Goal: Transaction & Acquisition: Purchase product/service

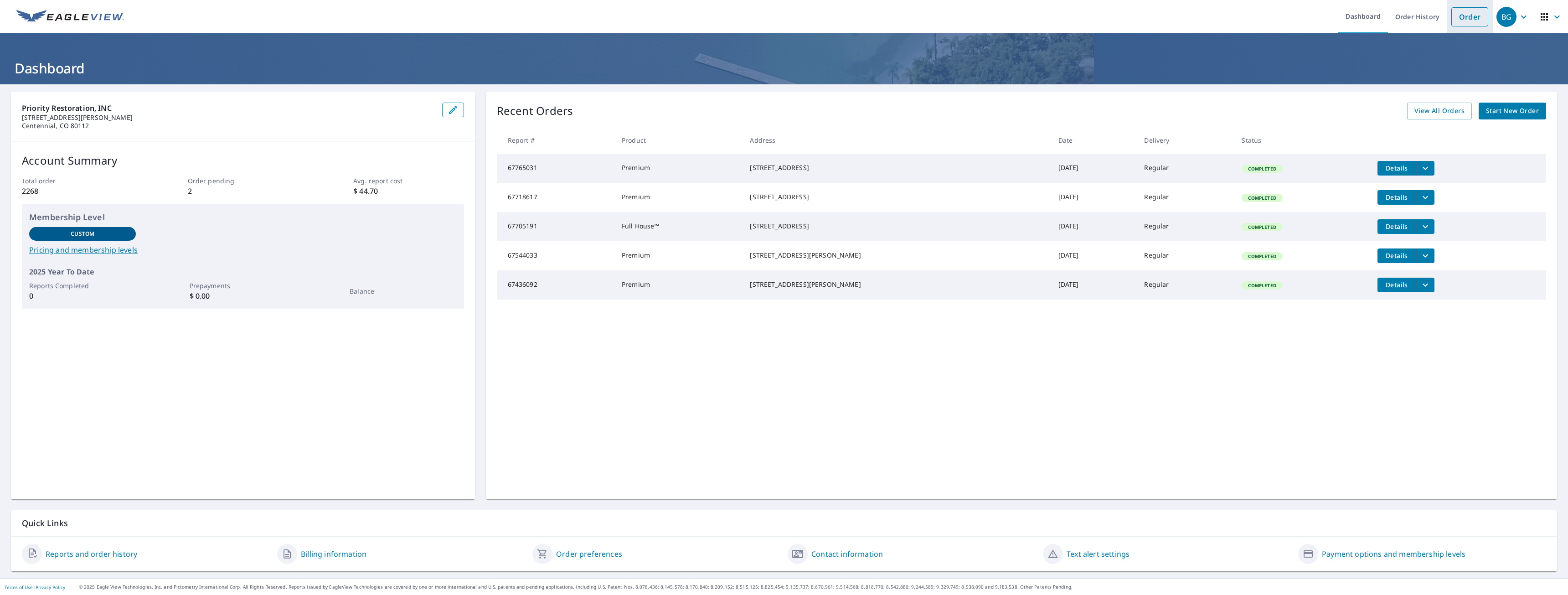
click at [1466, 18] on link "Order" at bounding box center [1469, 16] width 37 height 19
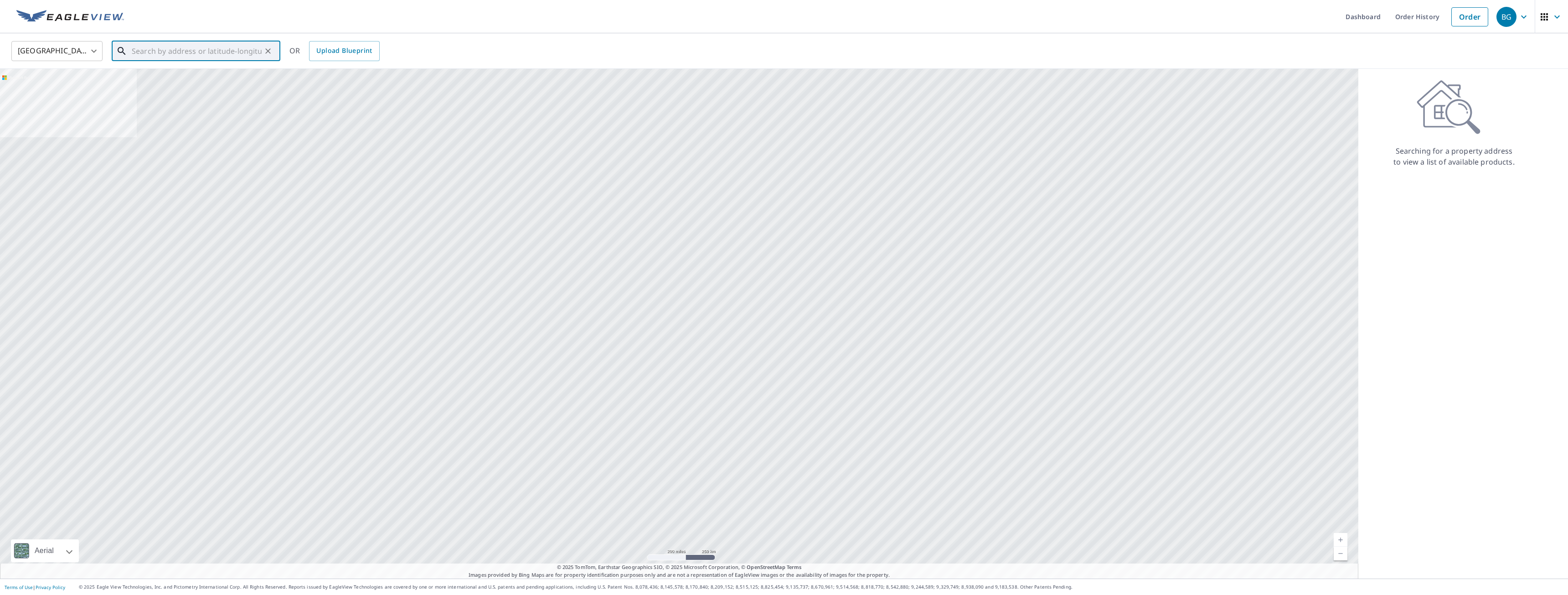
click at [177, 48] on input "text" at bounding box center [196, 51] width 130 height 26
click at [187, 51] on input "text" at bounding box center [196, 51] width 130 height 26
paste input "[STREET_ADDRESS]"
click at [178, 86] on p "[GEOGRAPHIC_DATA], CO 80209" at bounding box center [201, 87] width 143 height 9
type input "[STREET_ADDRESS]"
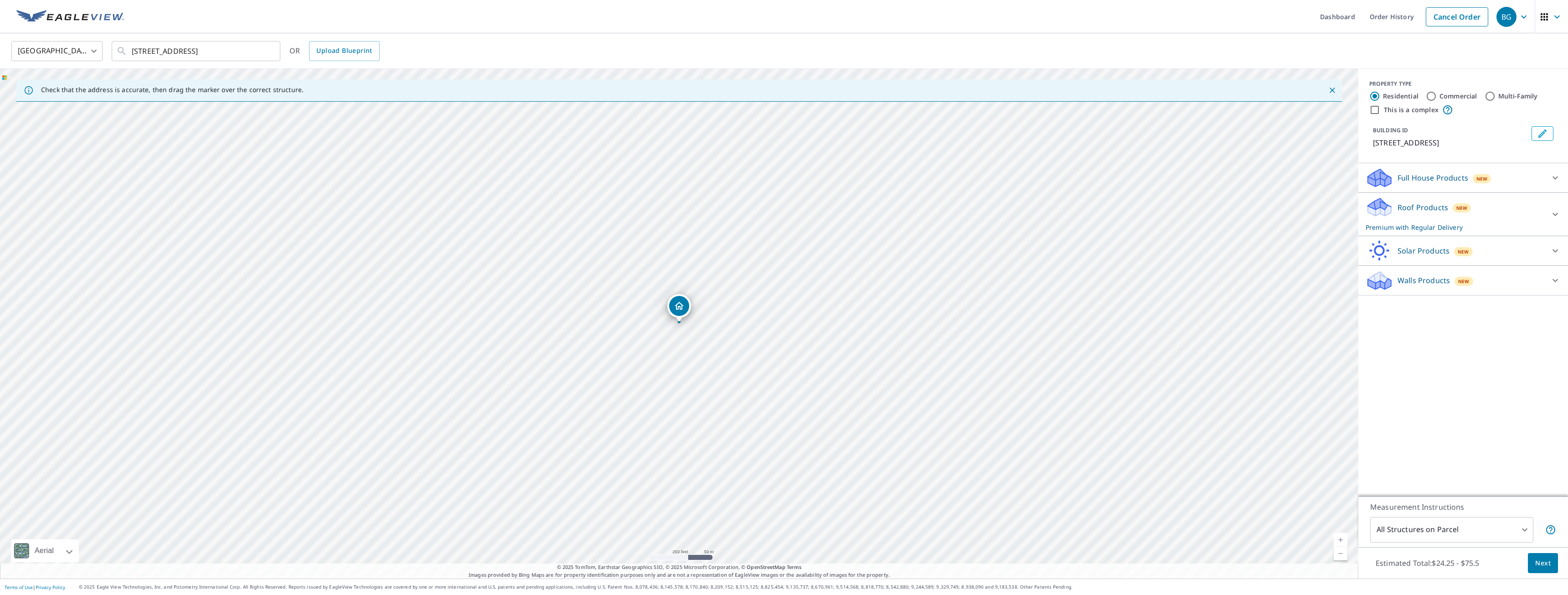
click at [1478, 185] on div "Full House Products New" at bounding box center [1455, 178] width 179 height 21
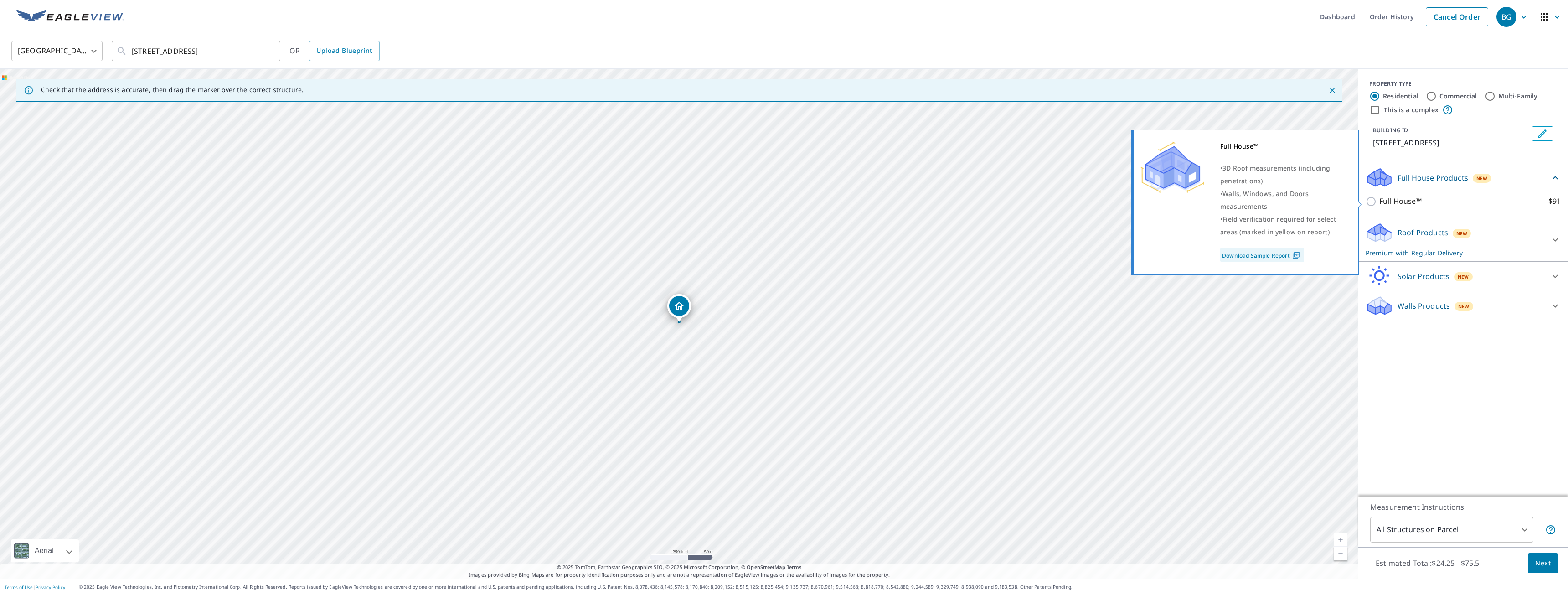
click at [1391, 202] on p "Full House™" at bounding box center [1401, 201] width 43 height 12
click at [1379, 202] on input "Full House™ $91" at bounding box center [1373, 202] width 13 height 11
checkbox input "true"
checkbox input "false"
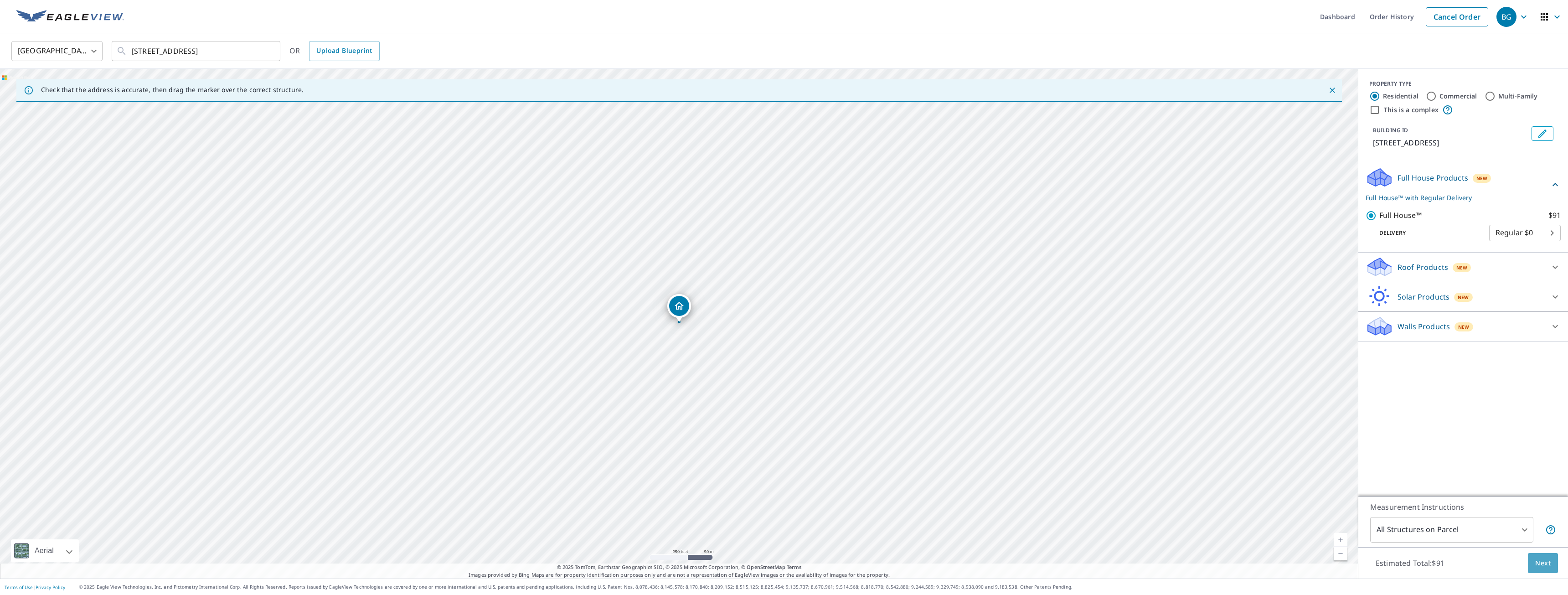
click at [1528, 557] on button "Next" at bounding box center [1542, 563] width 30 height 21
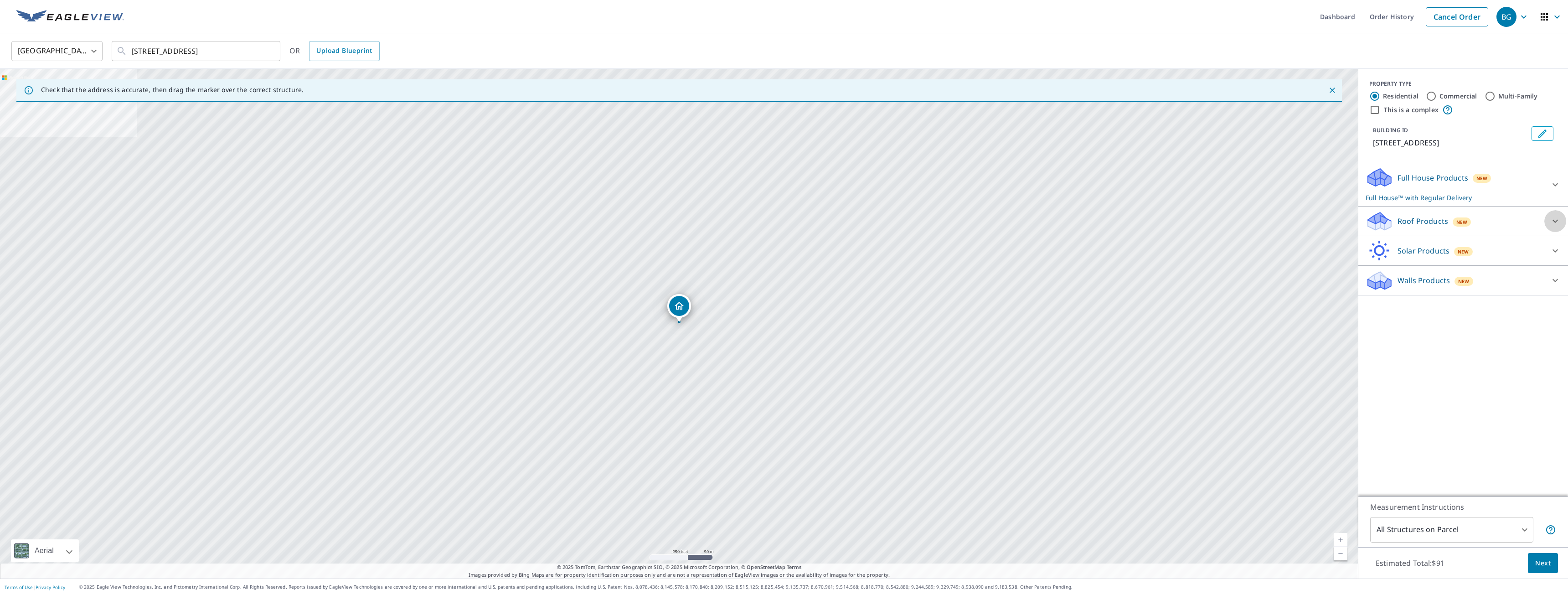
click at [1558, 220] on icon at bounding box center [1555, 221] width 11 height 11
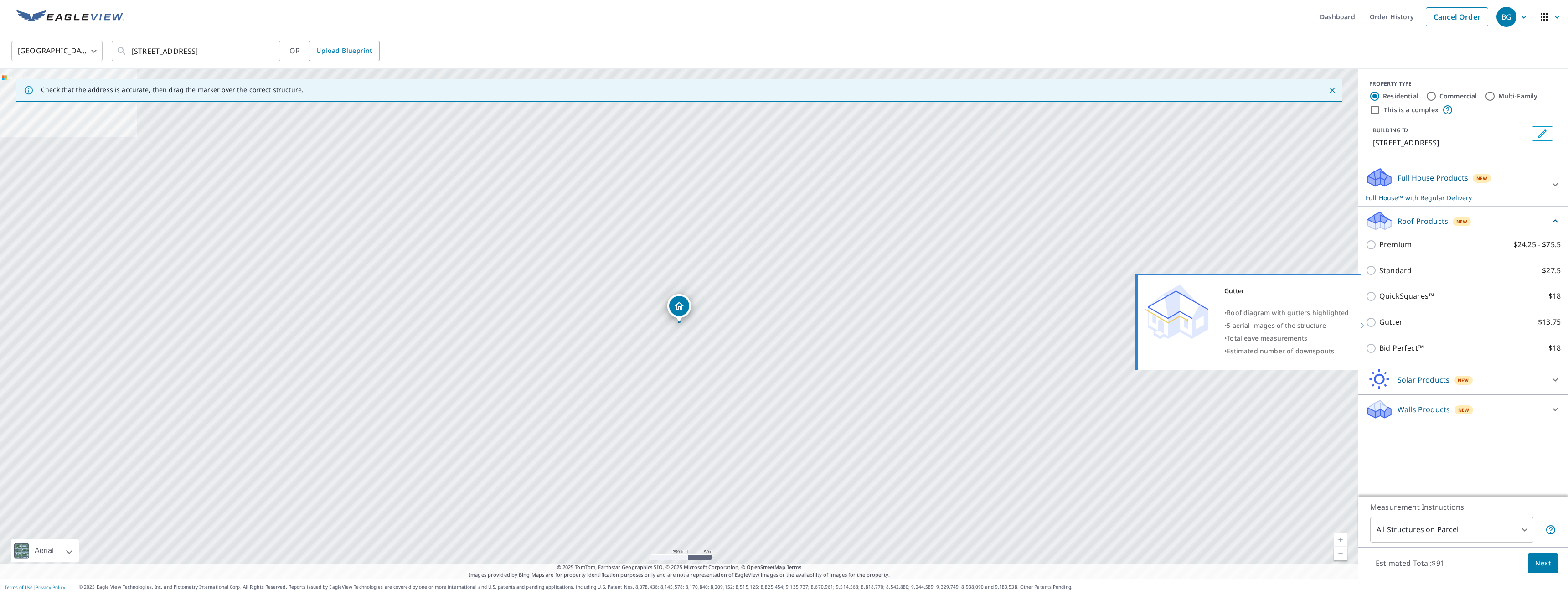
click at [1385, 322] on p "Gutter" at bounding box center [1391, 322] width 23 height 12
click at [1379, 322] on input "Gutter $13.75" at bounding box center [1373, 322] width 13 height 11
checkbox input "true"
type input "1"
checkbox input "false"
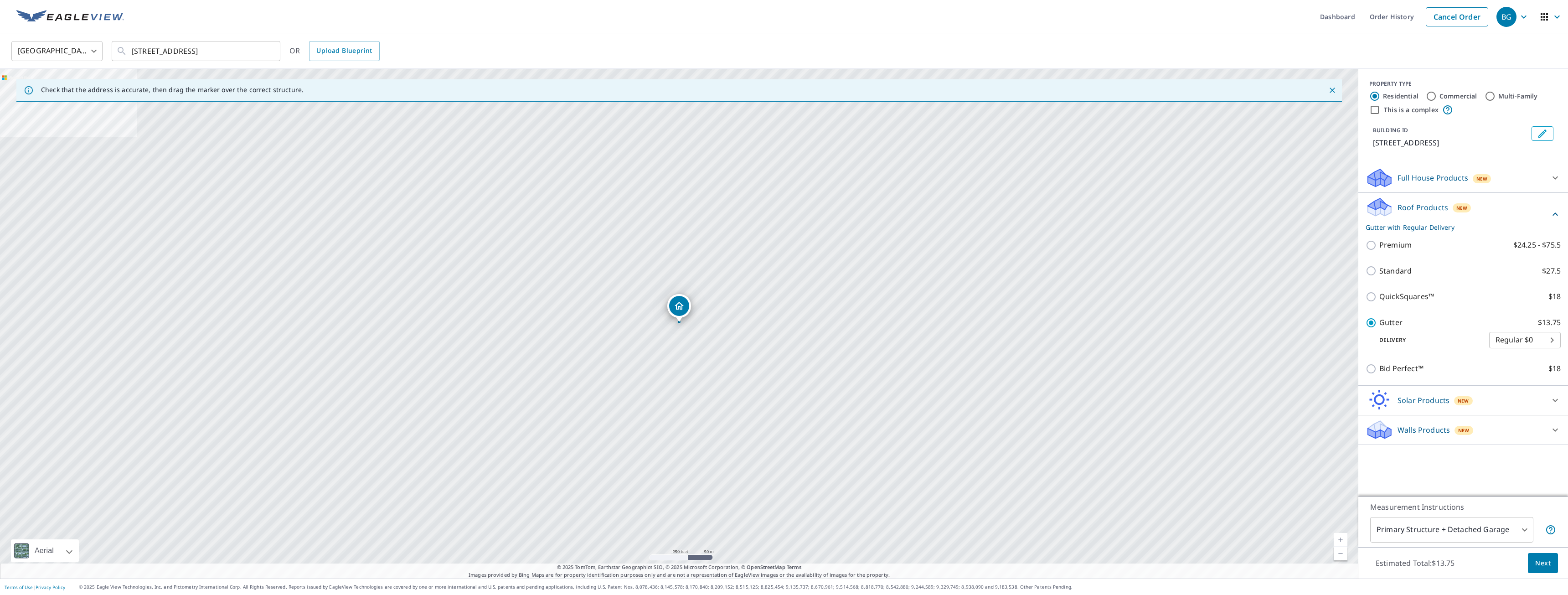
click at [1552, 562] on button "Next" at bounding box center [1542, 563] width 30 height 21
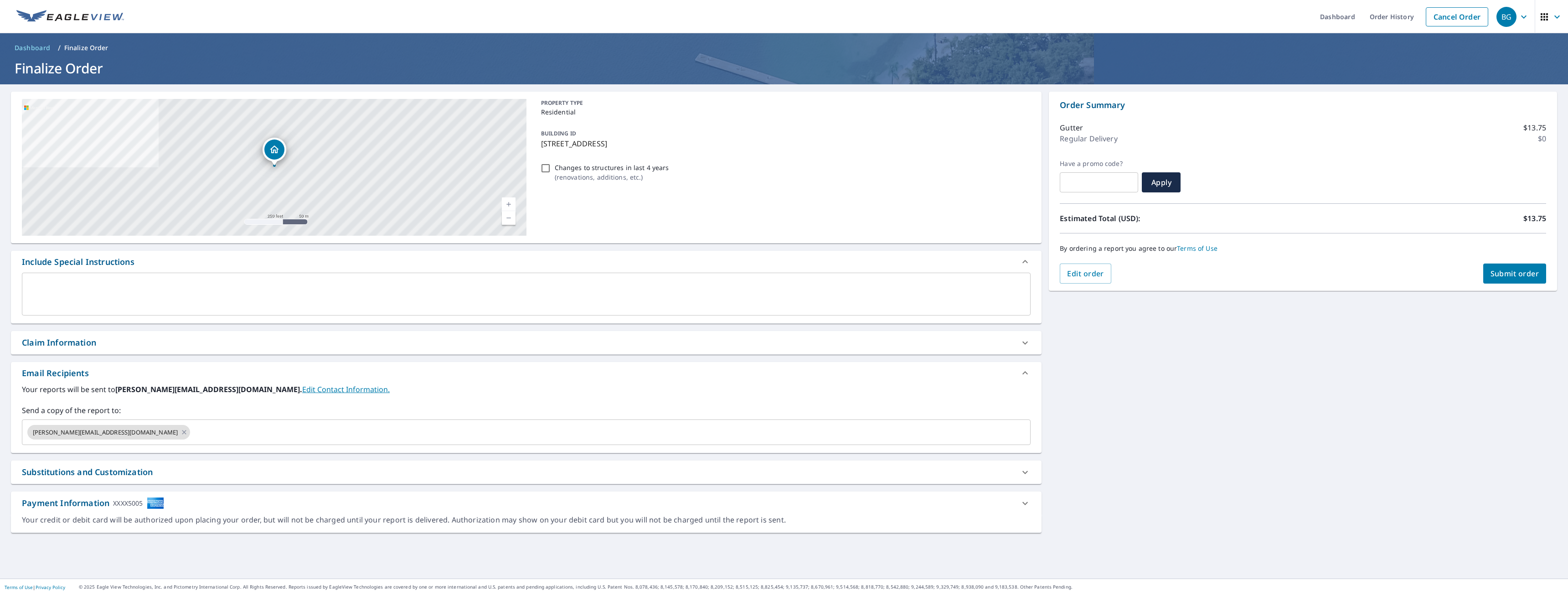
click at [1518, 272] on span "Submit order" at bounding box center [1515, 273] width 49 height 10
